Goal: Find specific page/section: Find specific page/section

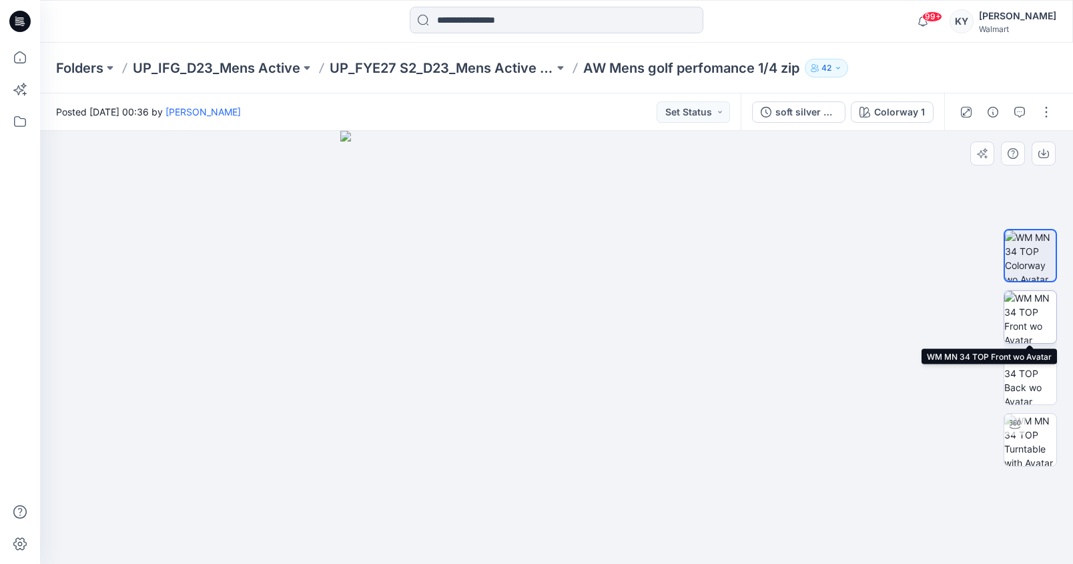
click at [1039, 308] on img at bounding box center [1030, 317] width 52 height 52
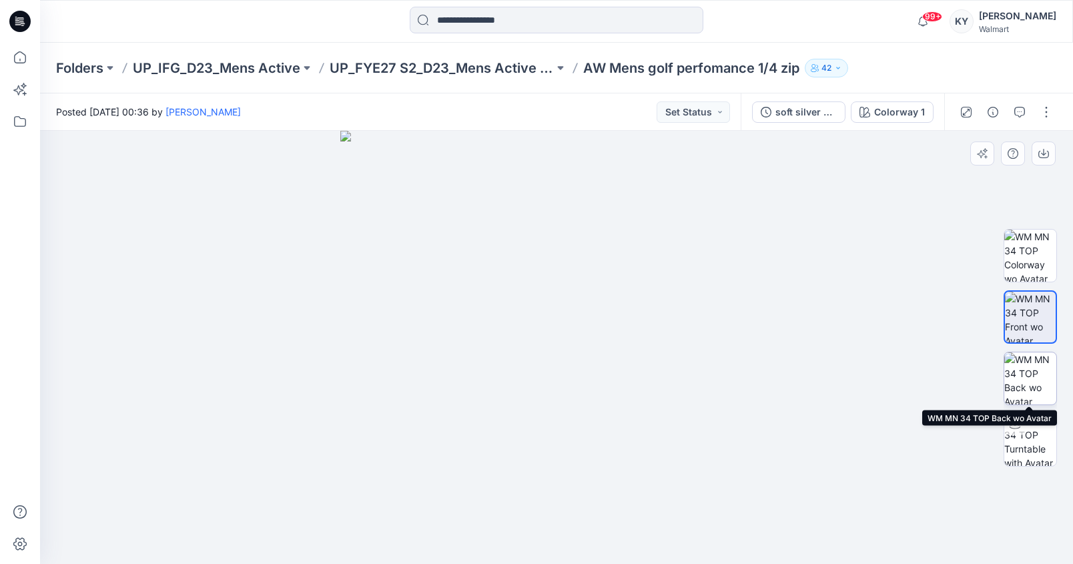
click at [1028, 364] on img at bounding box center [1030, 378] width 52 height 52
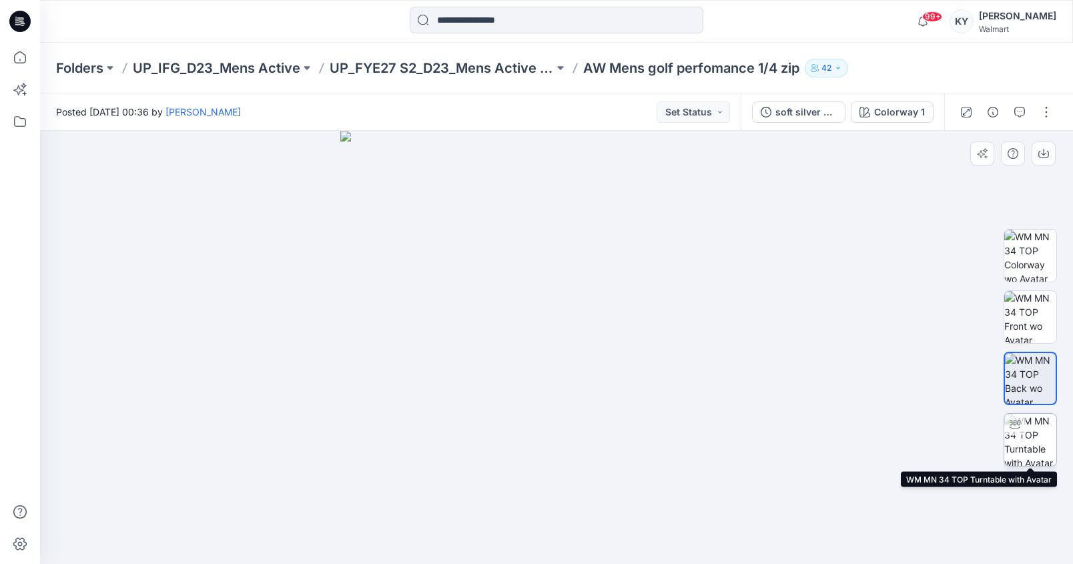
click at [1027, 449] on img at bounding box center [1030, 440] width 52 height 52
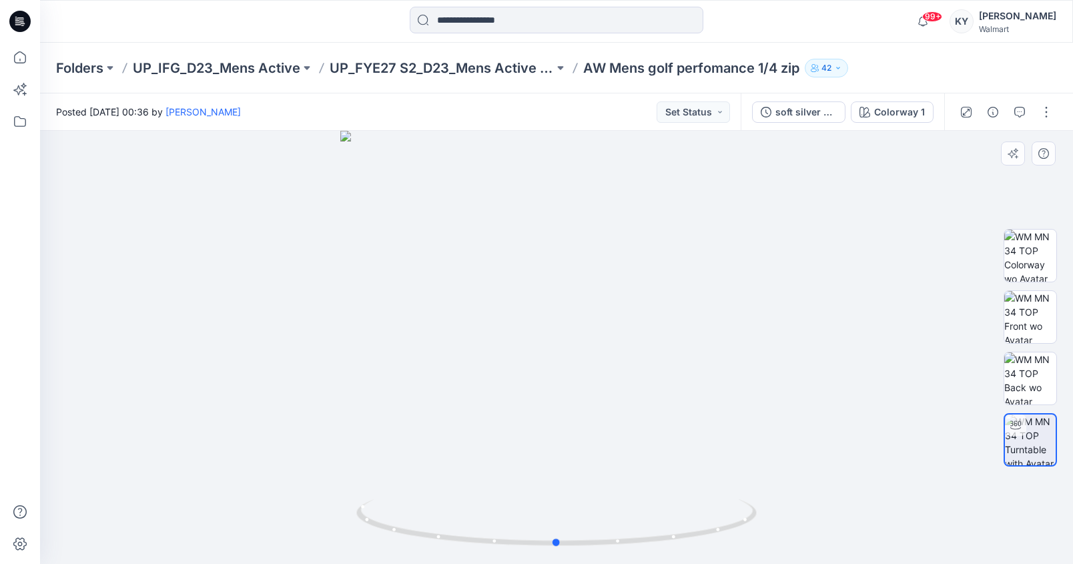
click at [716, 205] on div at bounding box center [556, 347] width 1033 height 433
click at [534, 69] on p "UP_FYE27 S2_D23_Mens Active - IFG" at bounding box center [442, 68] width 224 height 19
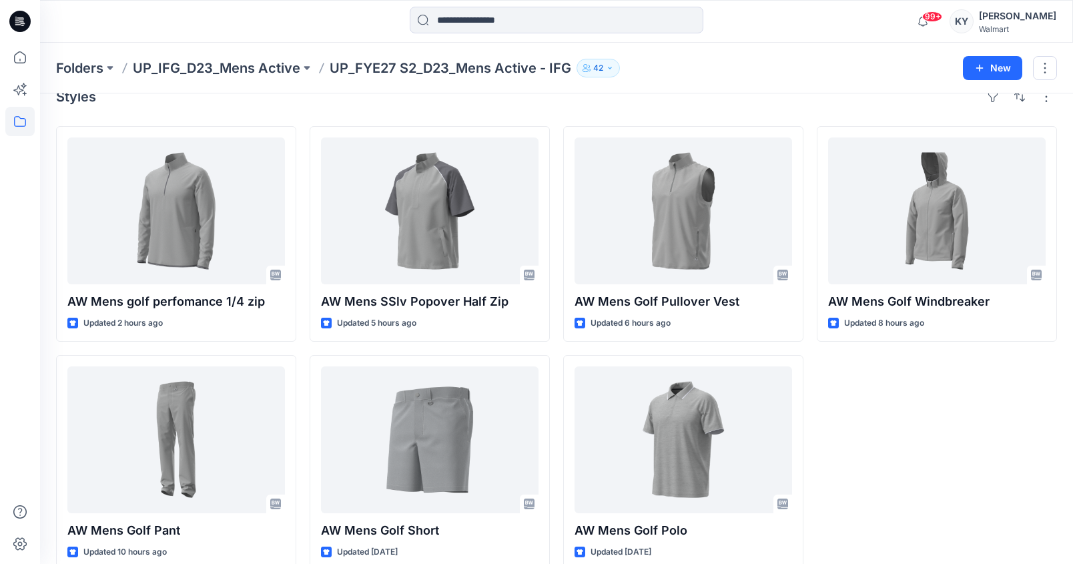
scroll to position [45, 0]
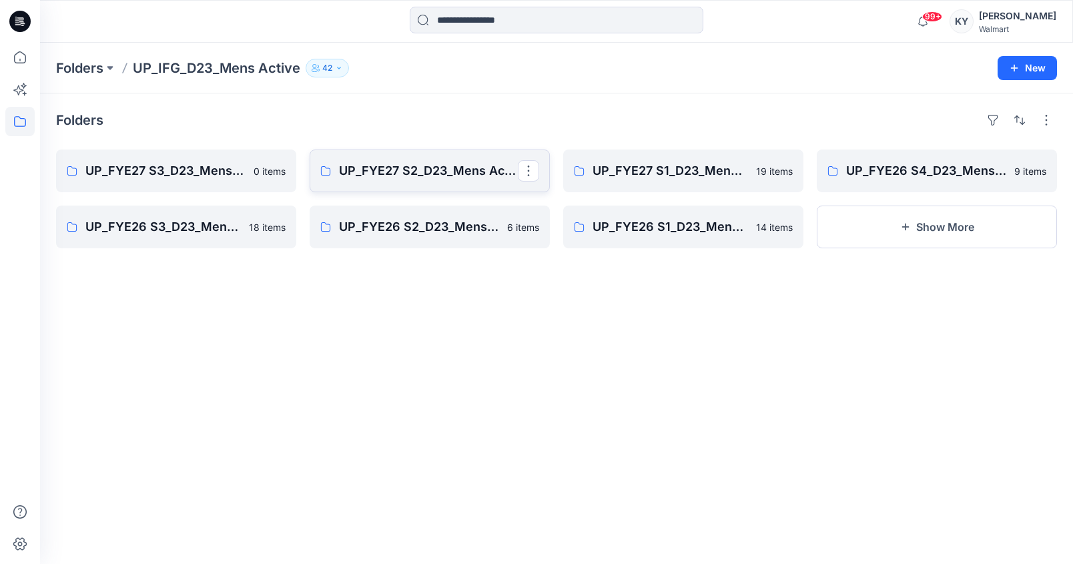
click at [487, 183] on link "UP_FYE27 S2_D23_Mens Active - IFG" at bounding box center [430, 170] width 240 height 43
